Goal: Task Accomplishment & Management: Complete application form

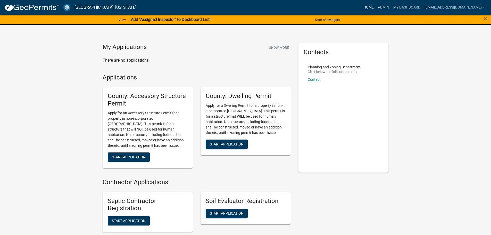
click at [361, 8] on link "Home" at bounding box center [368, 8] width 14 height 10
click at [399, 6] on link "My Dashboard" at bounding box center [406, 8] width 31 height 10
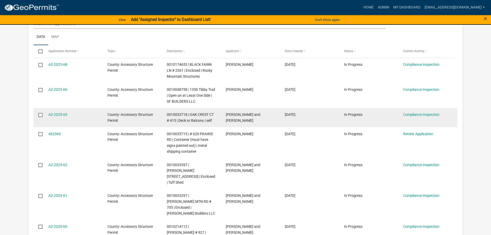
scroll to position [129, 0]
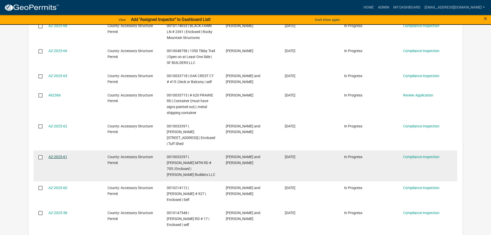
click at [53, 155] on link "AZ-2025-61" at bounding box center [57, 157] width 19 height 4
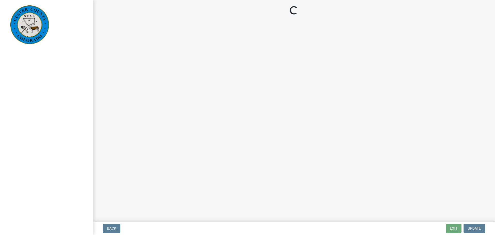
select select "cd09b013-b94f-4524-a046-a3f04ce1867e"
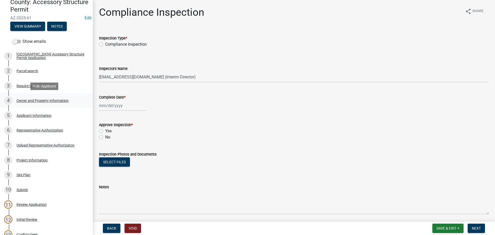
scroll to position [52, 0]
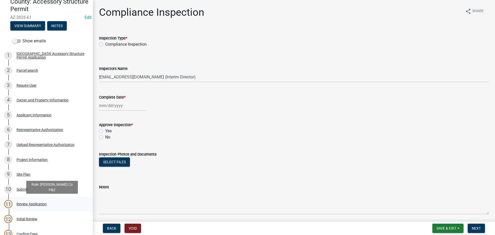
click at [41, 203] on div "Review Application" at bounding box center [31, 204] width 30 height 4
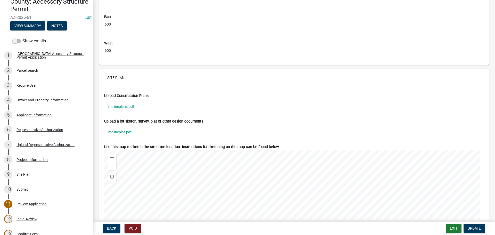
scroll to position [1731, 0]
click at [123, 105] on link "molineplans.pdf" at bounding box center [293, 107] width 379 height 12
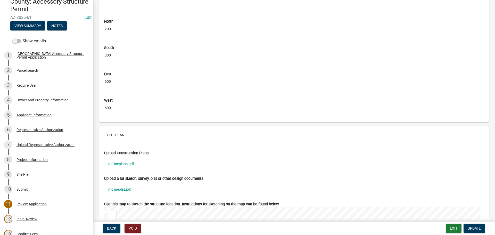
scroll to position [1653, 0]
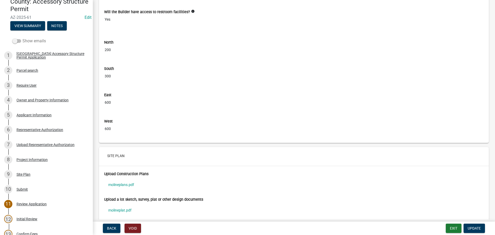
click at [18, 39] on span at bounding box center [16, 41] width 9 height 4
click at [22, 38] on input "Show emails" at bounding box center [22, 38] width 0 height 0
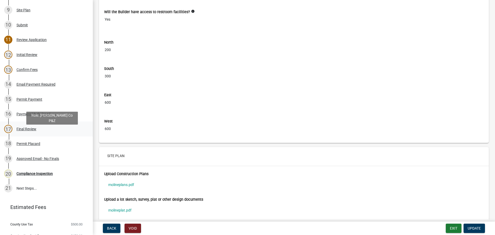
scroll to position [232, 0]
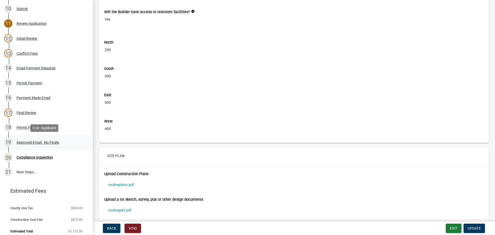
click at [53, 140] on div "Approved Email - No Finals" at bounding box center [37, 142] width 43 height 4
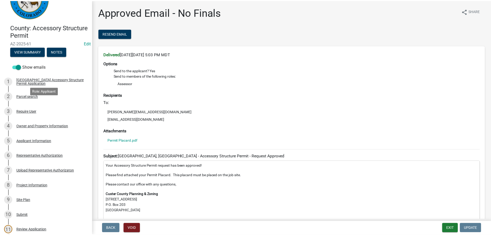
scroll to position [0, 0]
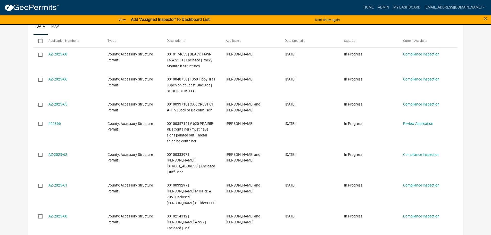
scroll to position [103, 0]
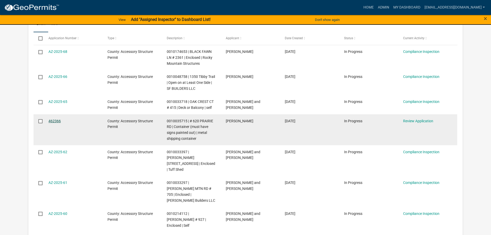
click at [55, 119] on link "462366" at bounding box center [54, 121] width 12 height 4
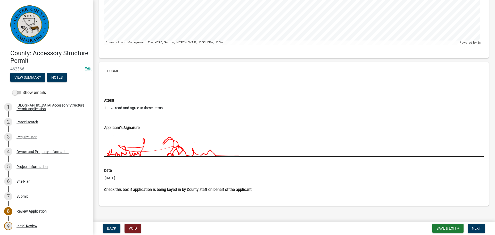
scroll to position [1740, 0]
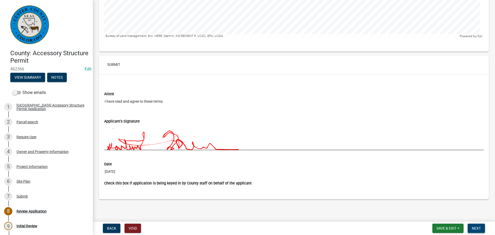
click at [478, 227] on span "Next" at bounding box center [476, 228] width 9 height 4
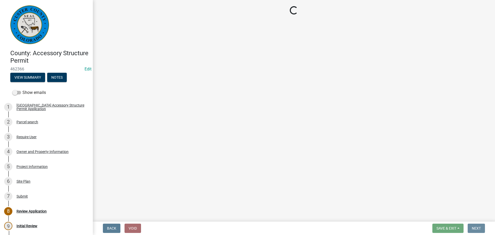
scroll to position [0, 0]
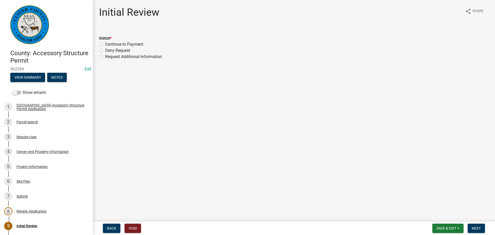
click at [105, 45] on label "Continue to Payment" at bounding box center [124, 44] width 38 height 6
click at [105, 45] on input "Continue to Payment" at bounding box center [106, 42] width 3 height 3
radio input "true"
click at [477, 227] on span "Next" at bounding box center [476, 228] width 9 height 4
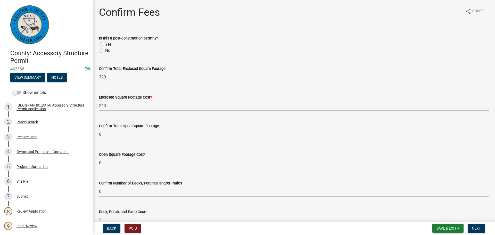
click at [105, 50] on label "No" at bounding box center [107, 50] width 5 height 6
click at [105, 50] on input "No" at bounding box center [106, 48] width 3 height 3
radio input "true"
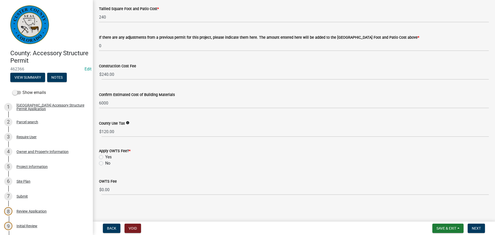
scroll to position [232, 0]
click at [105, 162] on label "No" at bounding box center [107, 163] width 5 height 6
click at [105, 162] on input "No" at bounding box center [106, 161] width 3 height 3
radio input "true"
click at [478, 229] on span "Next" at bounding box center [476, 228] width 9 height 4
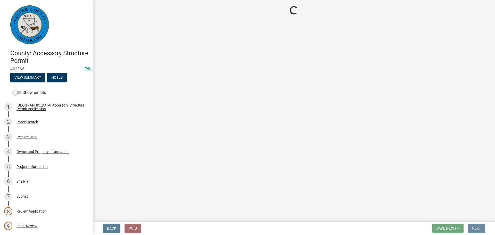
scroll to position [0, 0]
select select "3: 3"
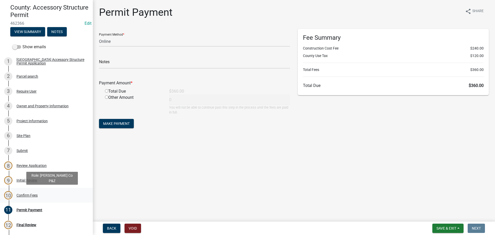
scroll to position [52, 0]
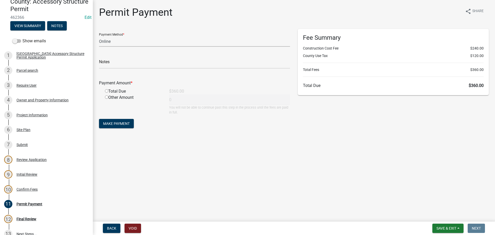
click at [288, 42] on select "Credit Card POS Check Cash Online" at bounding box center [194, 41] width 191 height 11
click at [222, 128] on form "Payment Method * Credit Card POS Check Cash Online Notes Payment Amount * Total…" at bounding box center [194, 79] width 191 height 101
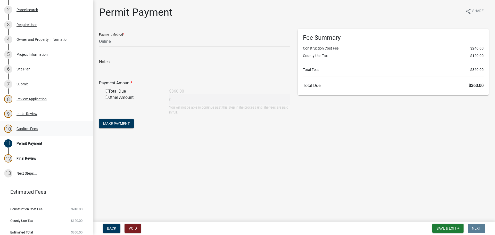
scroll to position [117, 0]
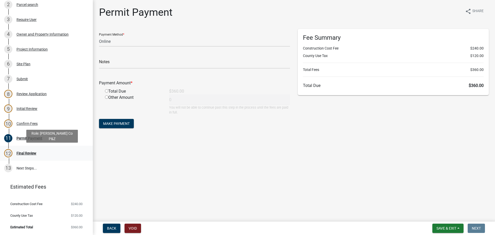
click at [27, 152] on div "Final Review" at bounding box center [26, 153] width 20 height 4
click at [40, 138] on div "Permit Payment" at bounding box center [29, 138] width 26 height 4
click at [59, 137] on div "11 Permit Payment" at bounding box center [44, 138] width 80 height 8
click at [35, 151] on div "Final Review" at bounding box center [26, 153] width 20 height 4
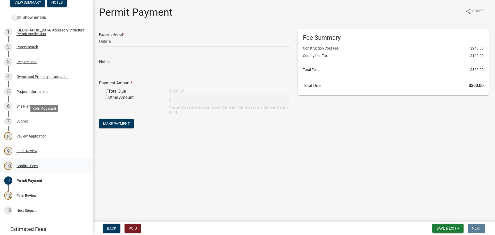
scroll to position [14, 0]
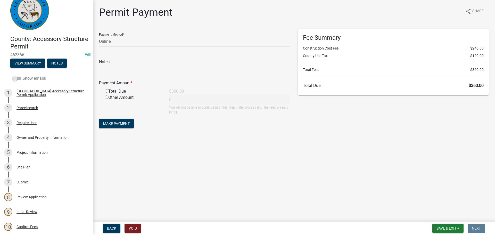
click at [17, 78] on span at bounding box center [16, 79] width 9 height 4
click at [22, 75] on input "Show emails" at bounding box center [22, 75] width 0 height 0
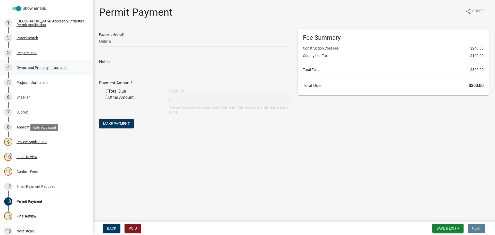
scroll to position [92, 0]
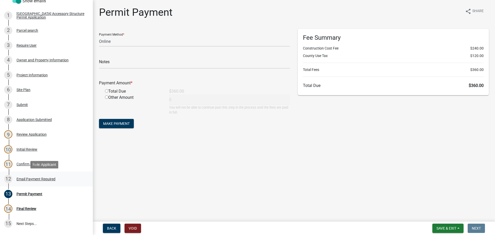
click at [48, 176] on div "12 Email Payment Required" at bounding box center [44, 179] width 80 height 8
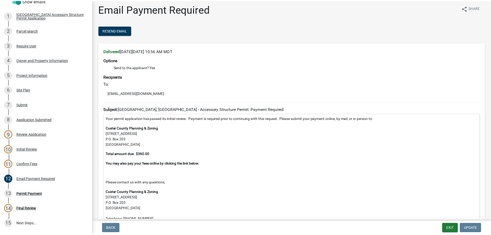
scroll to position [0, 0]
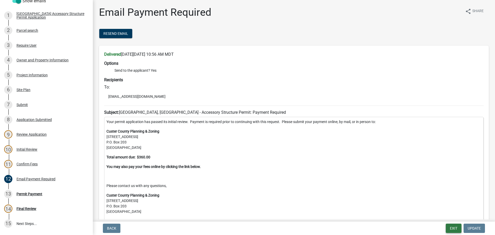
click at [454, 226] on button "Exit" at bounding box center [454, 227] width 16 height 9
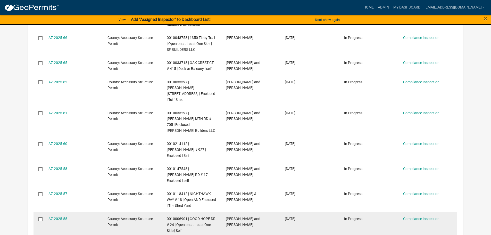
scroll to position [155, 0]
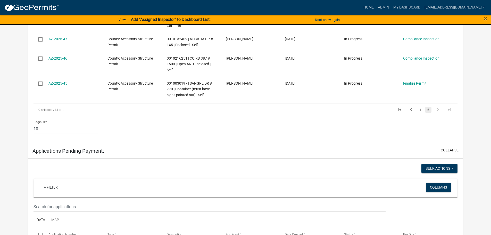
scroll to position [77, 0]
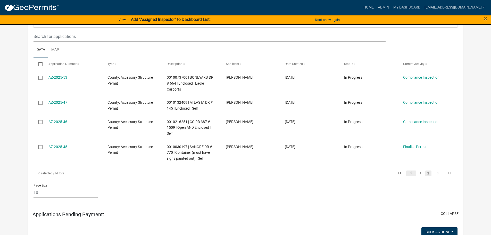
click at [411, 172] on icon "go to previous page" at bounding box center [411, 174] width 7 height 6
